Goal: Information Seeking & Learning: Get advice/opinions

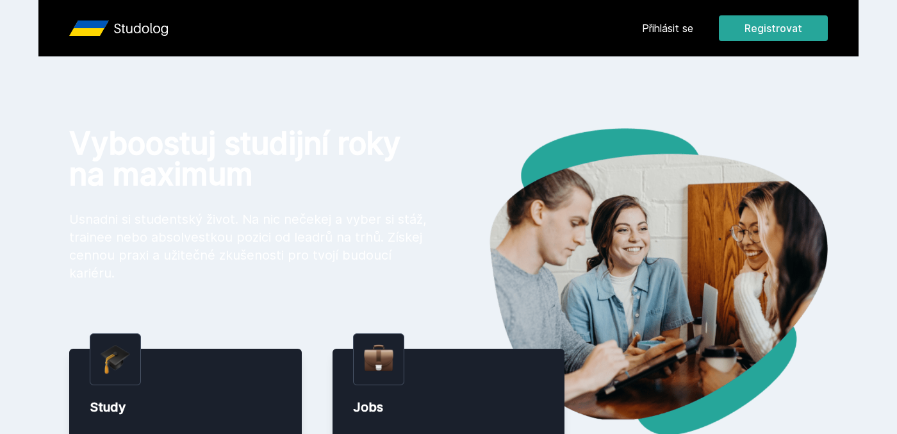
click at [688, 29] on div "[PERSON_NAME] dostávat tipy ohledně studia, nových testů, hodnocení učitelů a p…" at bounding box center [448, 57] width 897 height 114
click at [457, 83] on button "Ne" at bounding box center [451, 83] width 46 height 32
click at [655, 24] on link "Přihlásit se" at bounding box center [667, 27] width 51 height 15
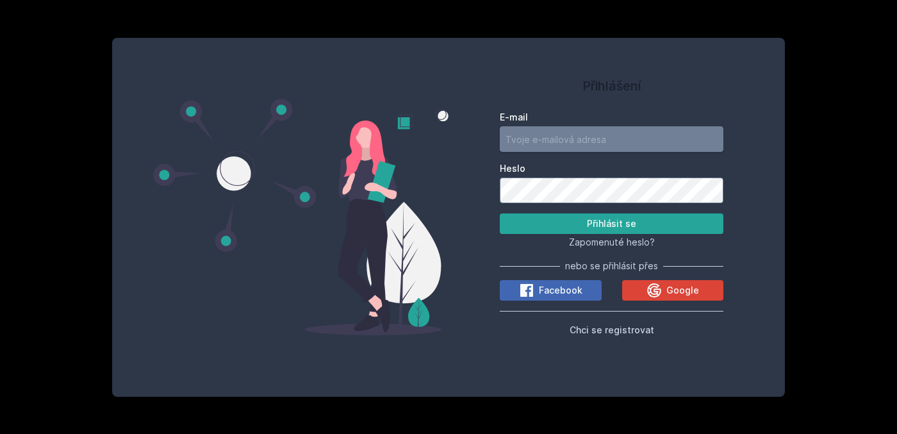
click at [580, 140] on input "E-mail" at bounding box center [612, 139] width 224 height 26
type input "[EMAIL_ADDRESS][DOMAIN_NAME]"
click at [500, 213] on button "Přihlásit se" at bounding box center [612, 223] width 224 height 20
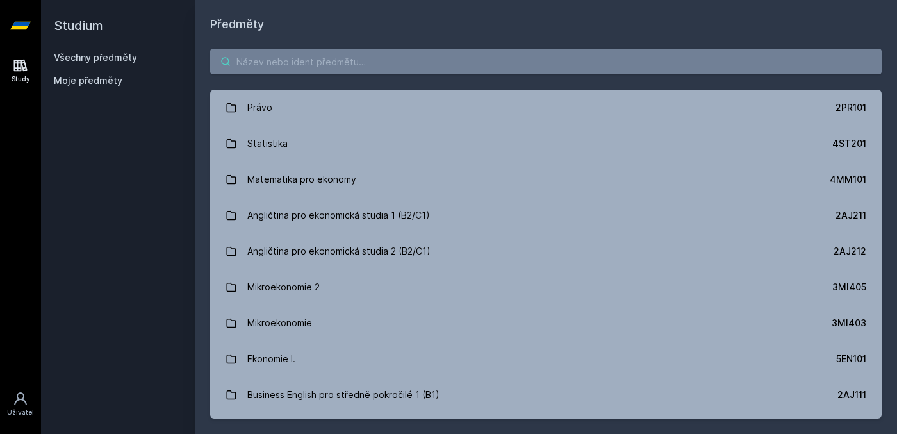
click at [332, 69] on input "search" at bounding box center [545, 62] width 671 height 26
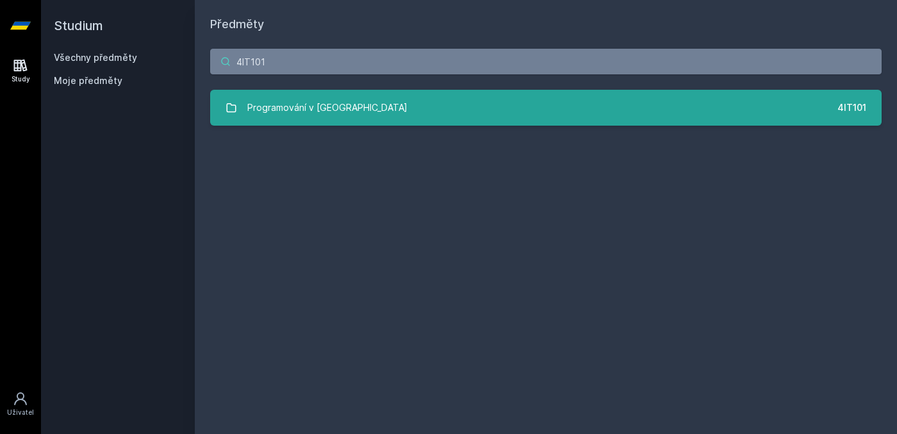
type input "4IT101"
click at [445, 104] on link "Programování v Javě 4IT101" at bounding box center [545, 108] width 671 height 36
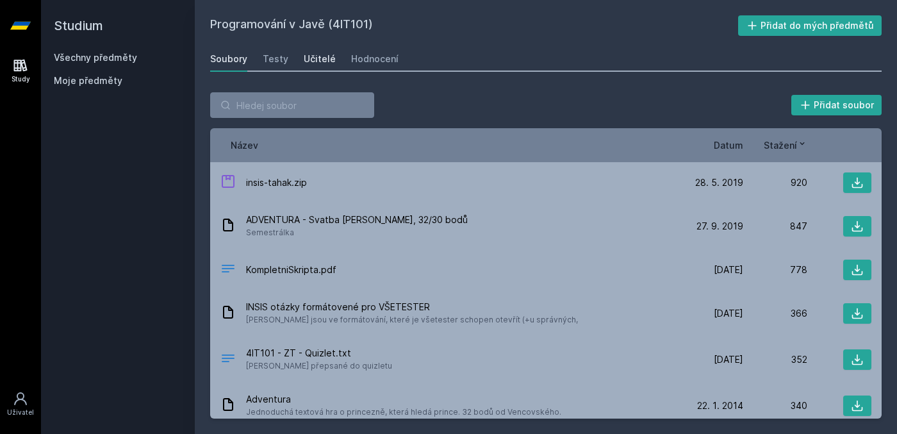
click at [318, 64] on div "Učitelé" at bounding box center [320, 59] width 32 height 13
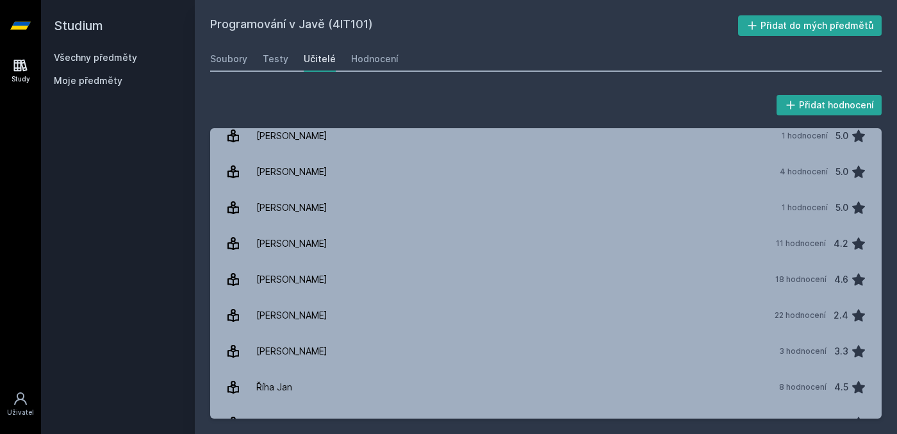
scroll to position [187, 0]
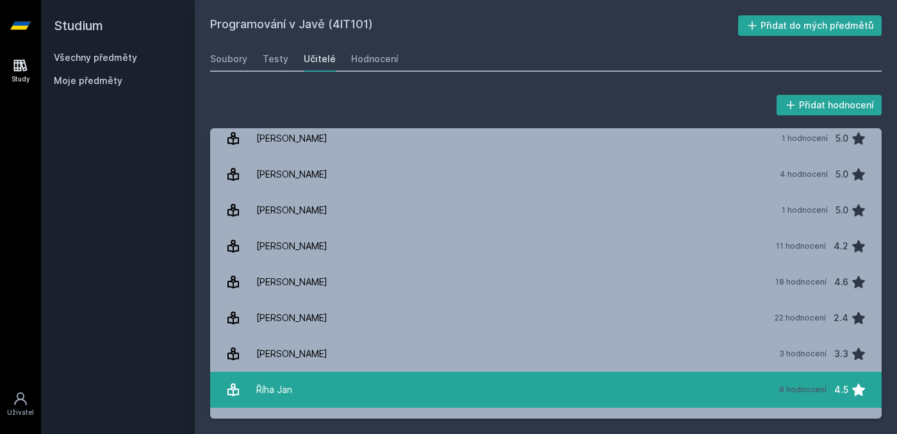
click at [302, 378] on link "[PERSON_NAME][DATE] hodnocení 4.5" at bounding box center [545, 390] width 671 height 36
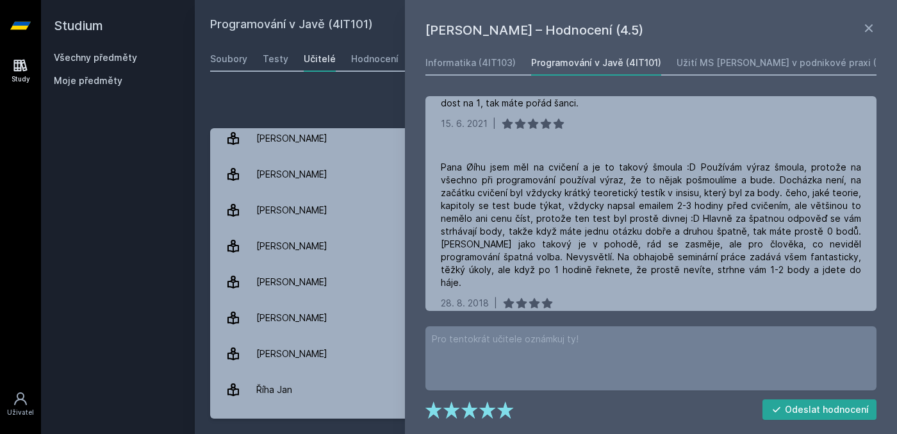
scroll to position [500, 0]
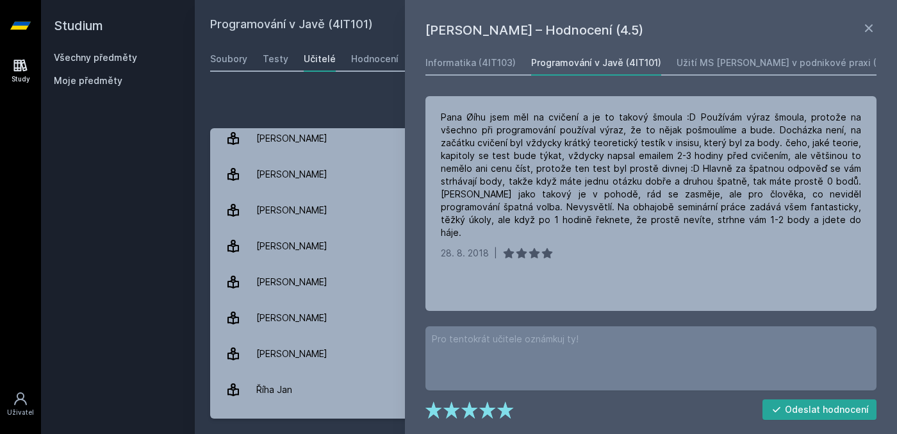
click at [355, 116] on div "Přidat hodnocení" at bounding box center [545, 105] width 671 height 26
click at [865, 25] on icon at bounding box center [868, 27] width 15 height 15
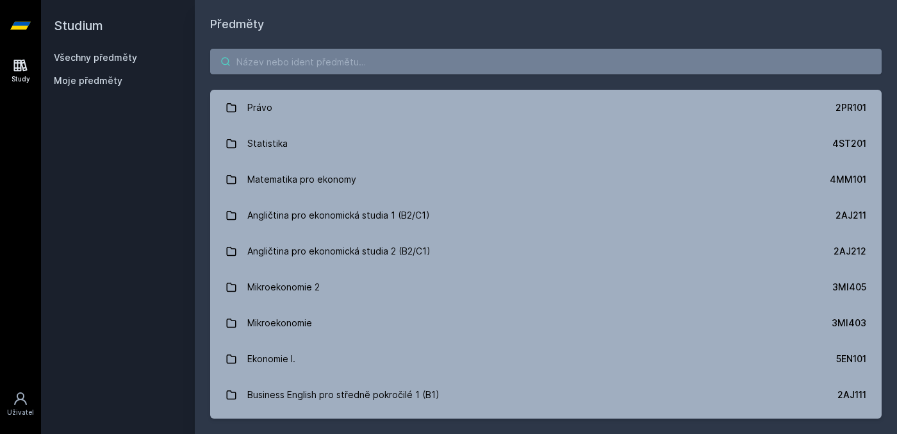
click at [325, 68] on input "search" at bounding box center [545, 62] width 671 height 26
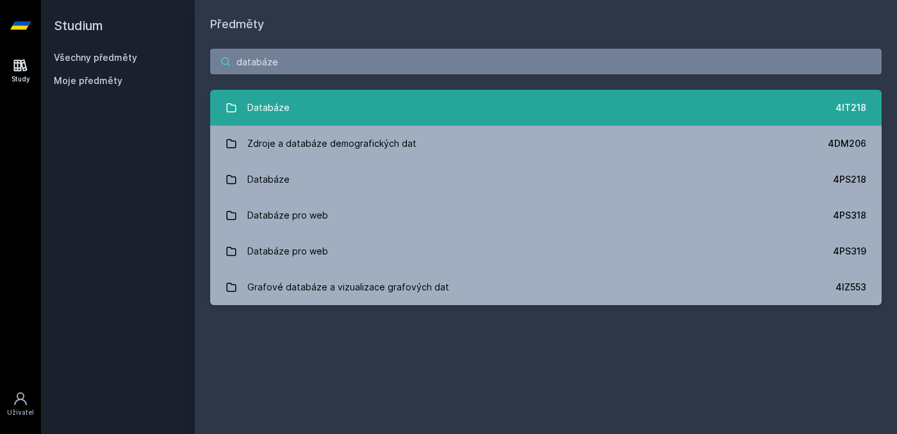
type input "databáze"
click at [311, 115] on link "Databáze 4IT218" at bounding box center [545, 108] width 671 height 36
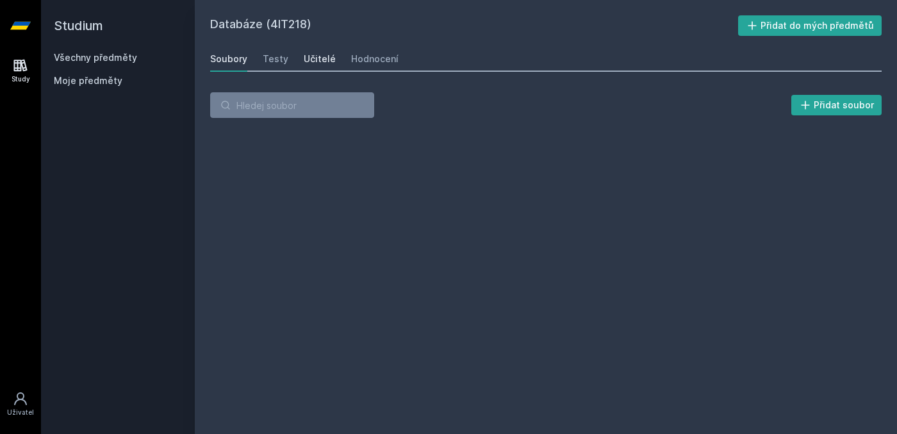
click at [316, 59] on div "Učitelé" at bounding box center [320, 59] width 32 height 13
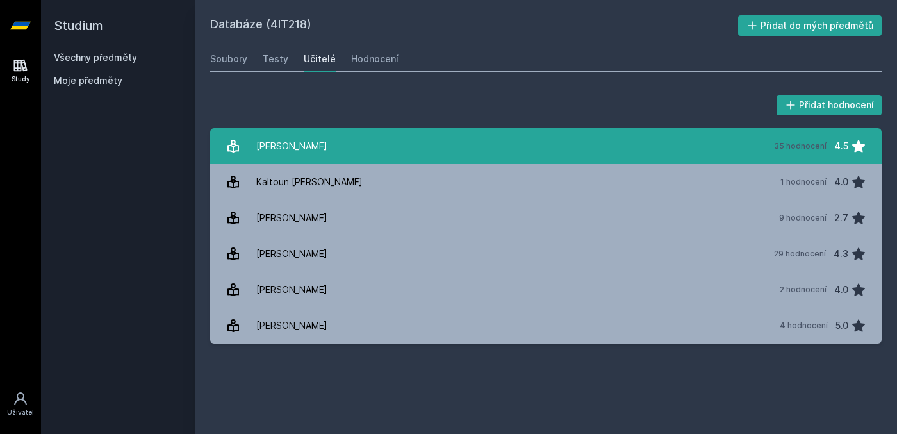
click at [393, 156] on link "Chlapek [PERSON_NAME] 35 hodnocení 4.5" at bounding box center [545, 146] width 671 height 36
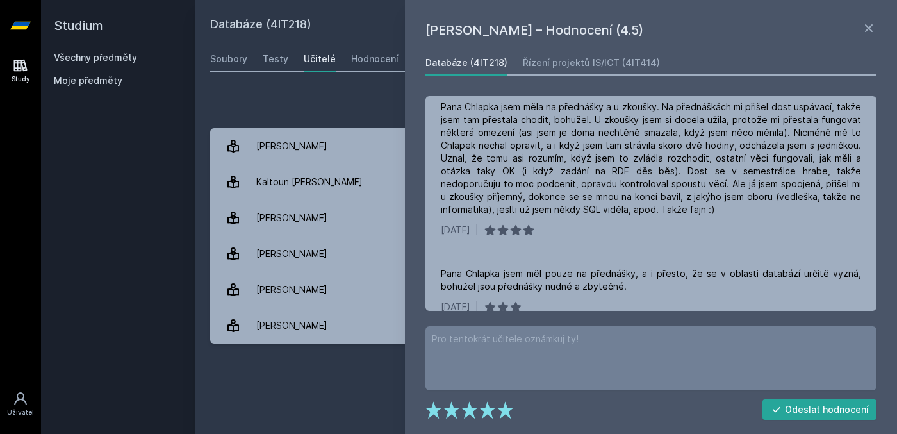
scroll to position [1241, 0]
click at [376, 104] on div "Přidat hodnocení" at bounding box center [545, 105] width 671 height 26
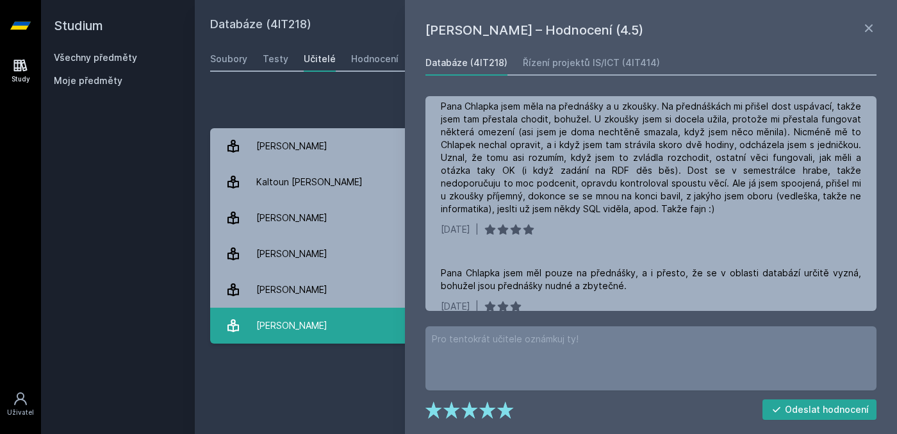
click at [289, 323] on div "[PERSON_NAME]" at bounding box center [291, 326] width 71 height 26
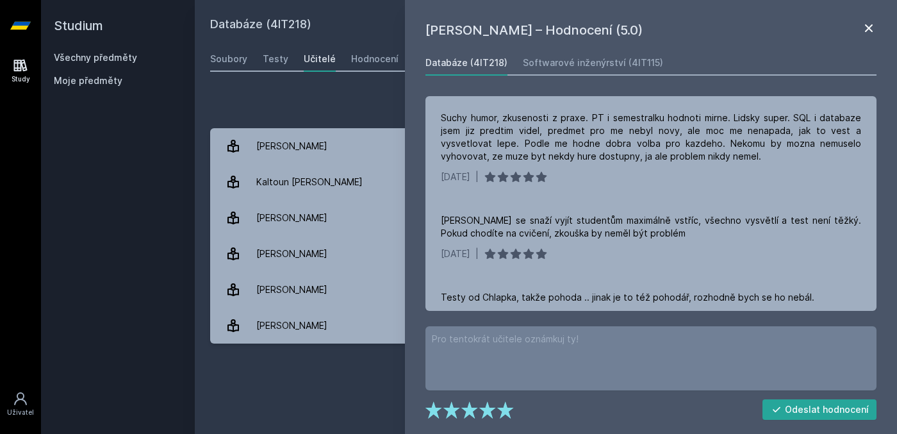
click at [874, 27] on icon at bounding box center [868, 27] width 15 height 15
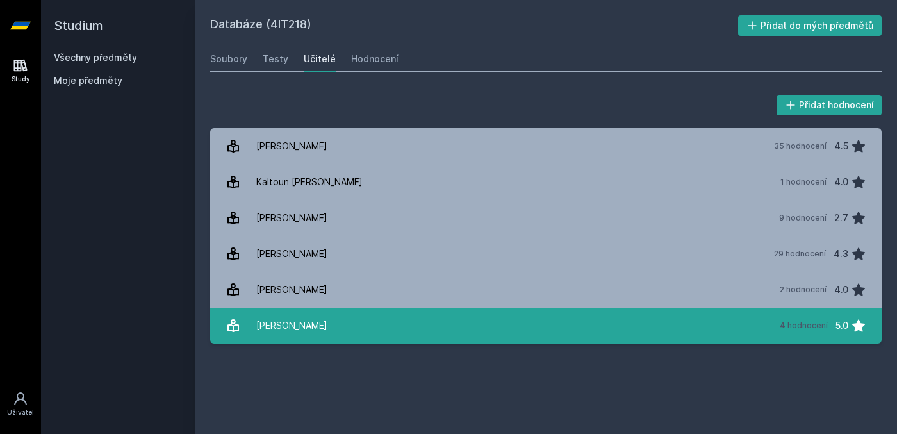
click at [327, 334] on link "[PERSON_NAME] 4 hodnocení 5.0" at bounding box center [545, 325] width 671 height 36
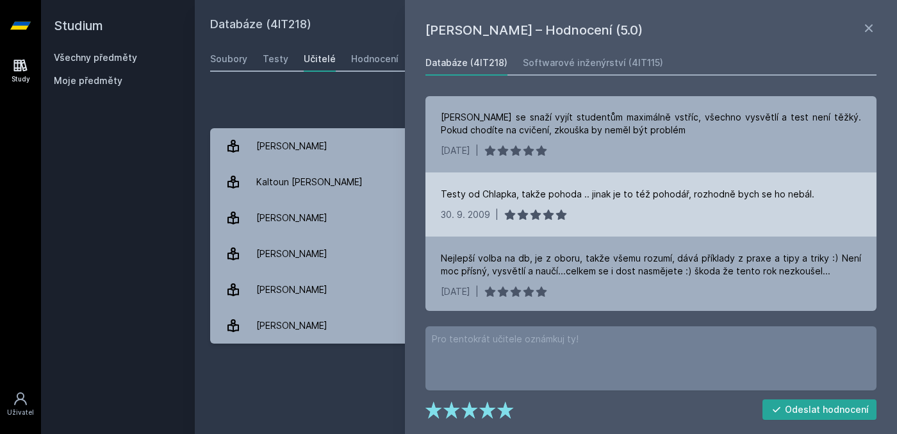
scroll to position [106, 0]
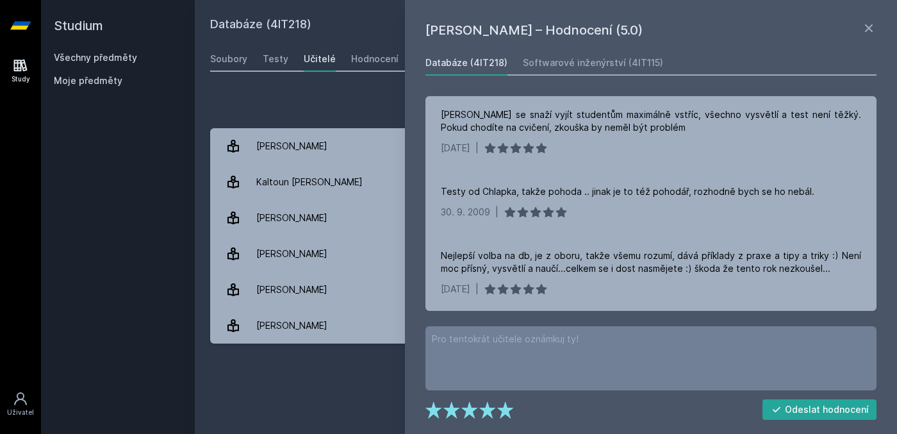
click at [346, 97] on div "Přidat hodnocení" at bounding box center [545, 105] width 671 height 26
click at [866, 32] on icon at bounding box center [869, 28] width 8 height 8
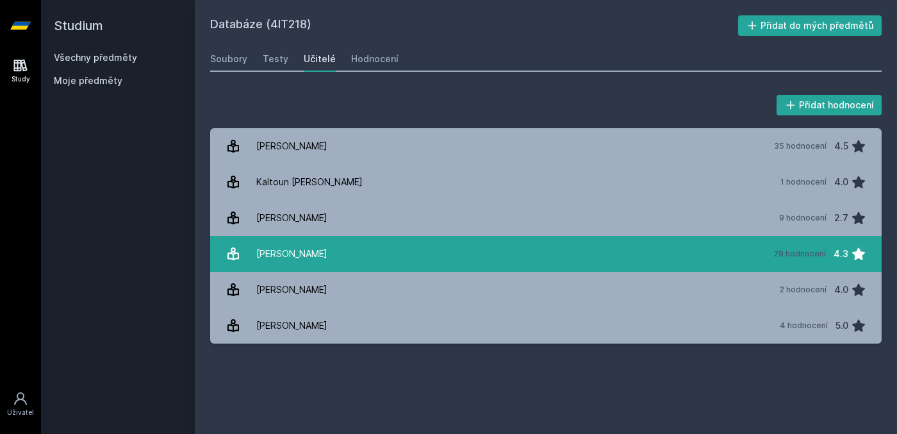
click at [596, 261] on link "[PERSON_NAME] 29 hodnocení 4.3" at bounding box center [545, 254] width 671 height 36
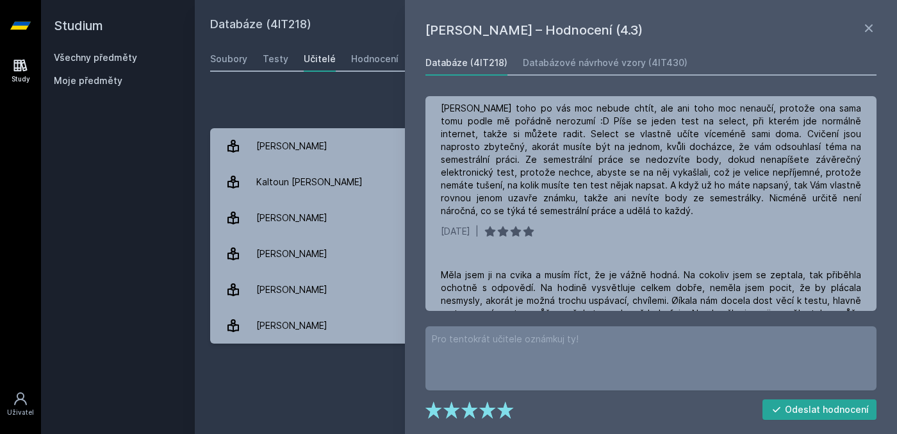
scroll to position [960, 0]
click at [325, 66] on link "Učitelé" at bounding box center [320, 59] width 32 height 26
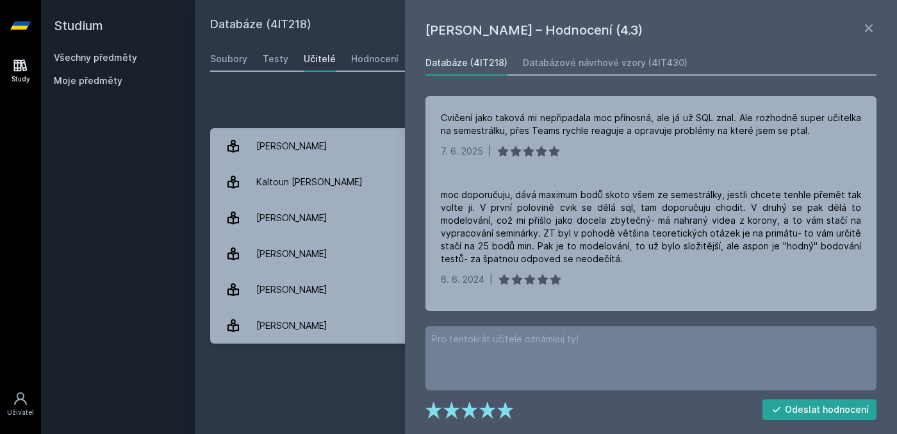
click at [98, 58] on link "Všechny předměty" at bounding box center [95, 57] width 83 height 11
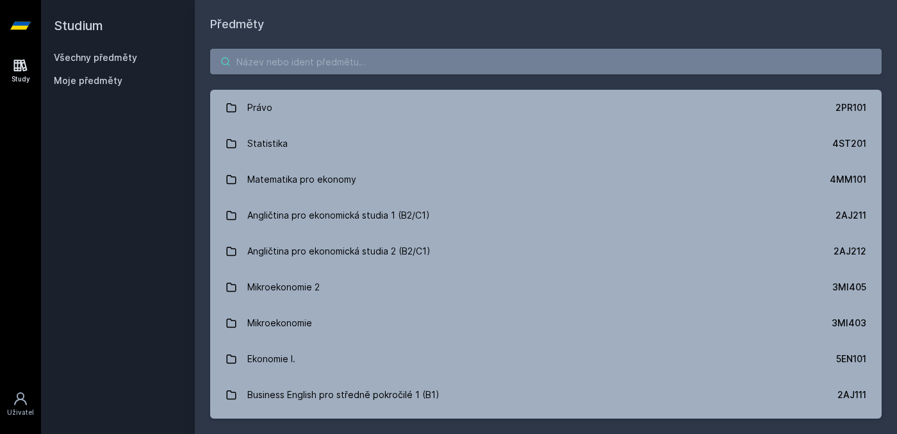
click at [253, 57] on input "search" at bounding box center [545, 62] width 671 height 26
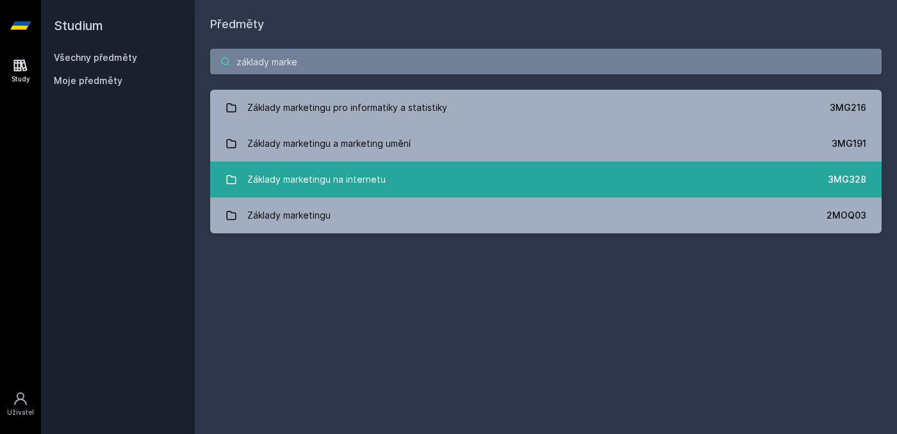
type input "základy marke"
click at [299, 190] on div "Základy marketingu na internetu" at bounding box center [316, 180] width 138 height 26
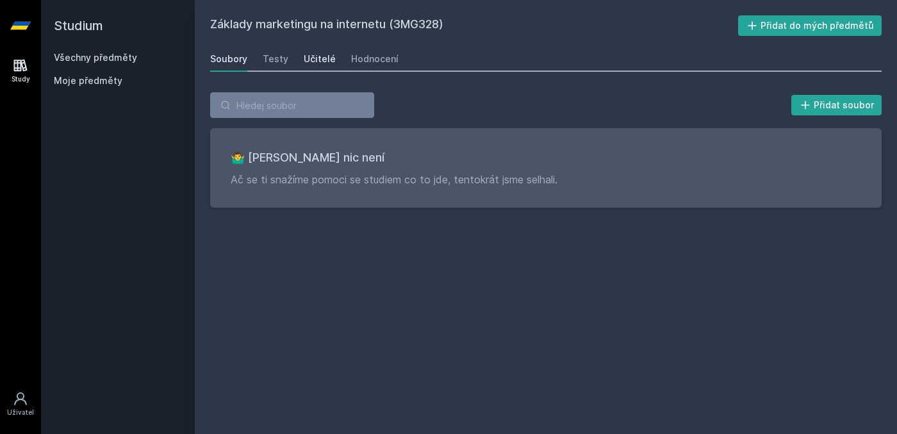
click at [309, 60] on div "Učitelé" at bounding box center [320, 59] width 32 height 13
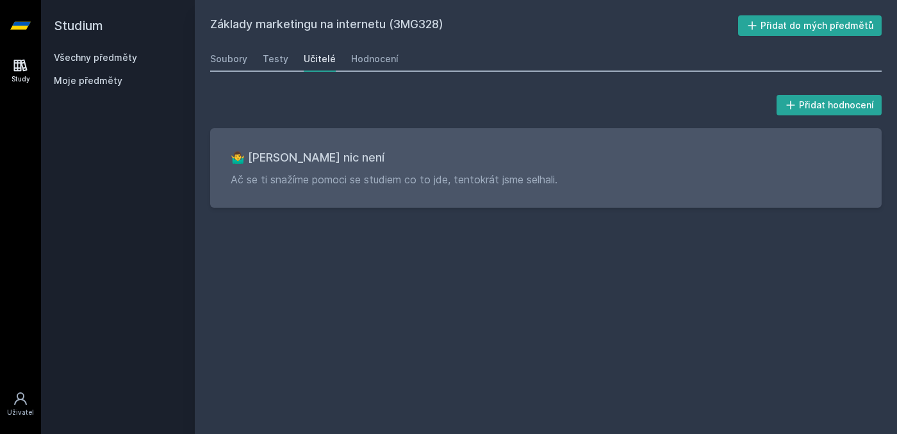
click at [76, 53] on link "Všechny předměty" at bounding box center [95, 57] width 83 height 11
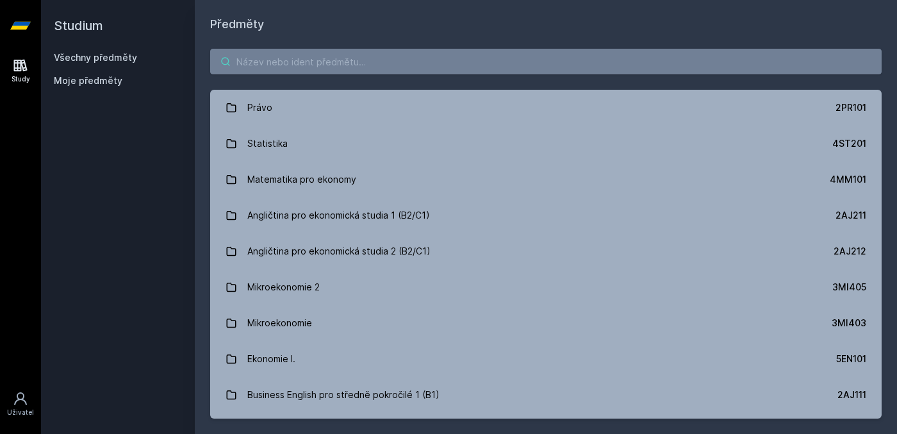
click at [315, 67] on input "search" at bounding box center [545, 62] width 671 height 26
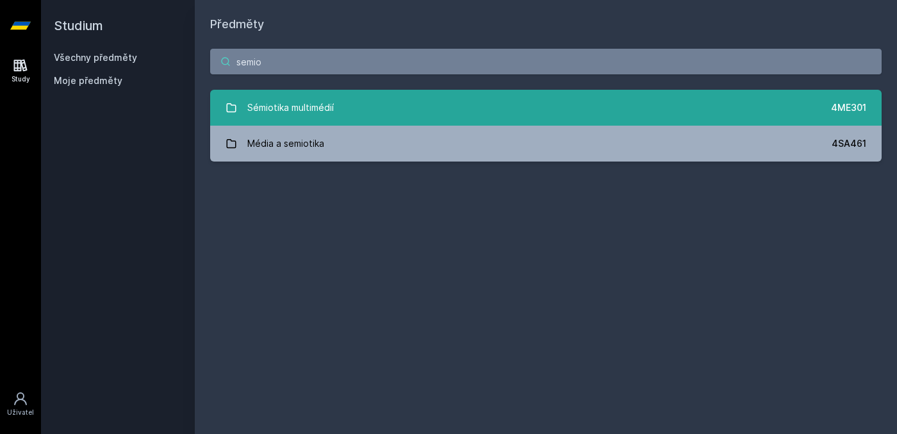
type input "semio"
click at [317, 113] on div "Sémiotika multimédií" at bounding box center [290, 108] width 86 height 26
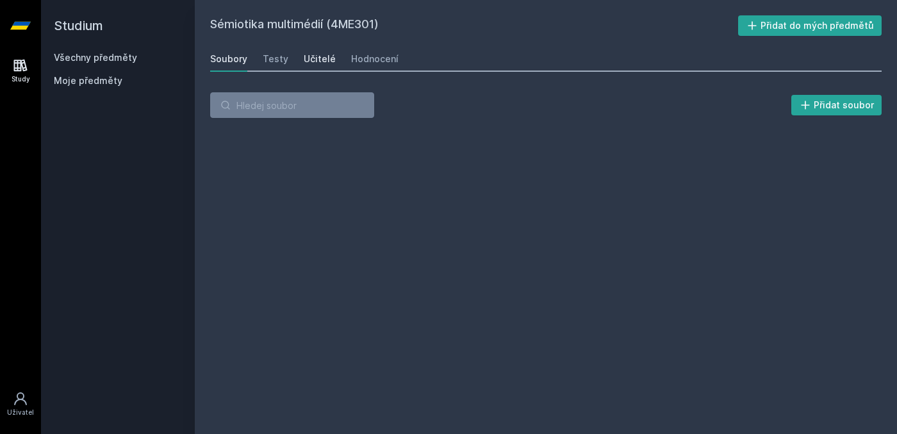
click at [315, 60] on div "Učitelé" at bounding box center [320, 59] width 32 height 13
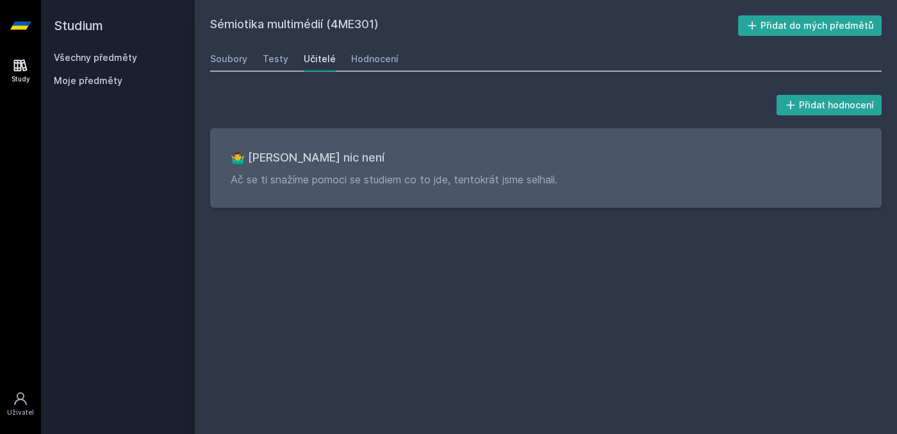
click at [315, 60] on div "Učitelé" at bounding box center [320, 59] width 32 height 13
click at [270, 60] on div "Testy" at bounding box center [276, 59] width 26 height 13
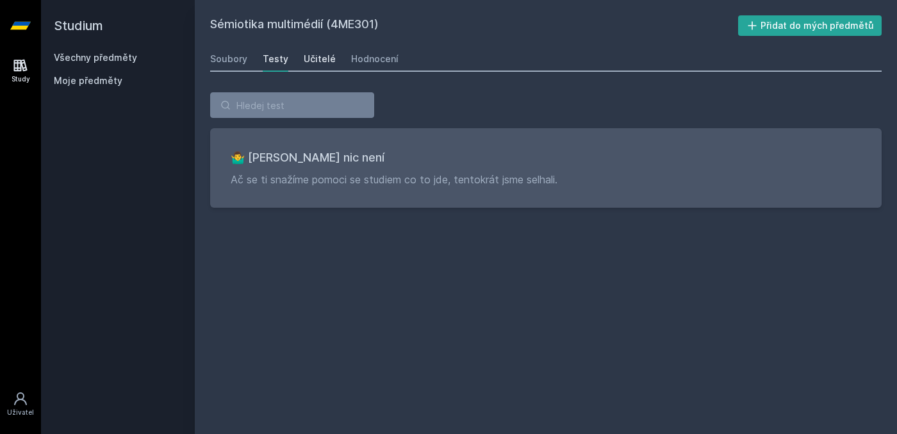
click at [317, 61] on div "Učitelé" at bounding box center [320, 59] width 32 height 13
